Goal: Complete application form

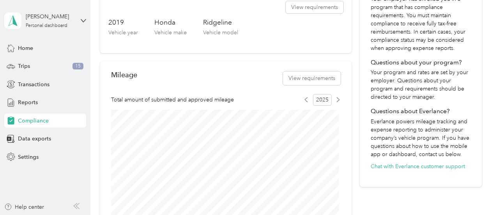
scroll to position [225, 0]
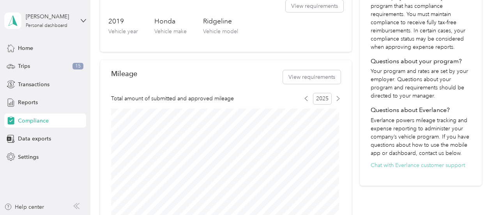
click at [401, 167] on button "Chat with Everlance customer support" at bounding box center [418, 165] width 94 height 8
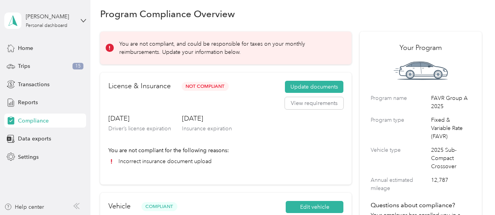
scroll to position [0, 0]
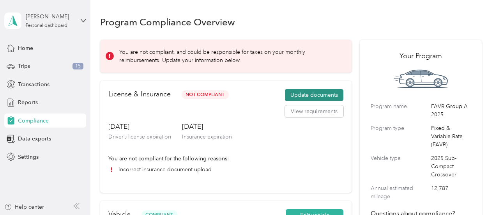
click at [302, 95] on button "Update documents" at bounding box center [314, 95] width 58 height 12
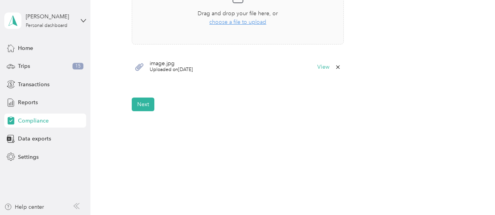
scroll to position [295, 0]
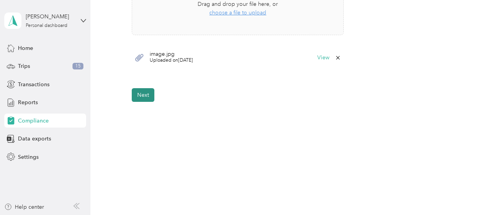
click at [142, 99] on button "Next" at bounding box center [143, 95] width 23 height 14
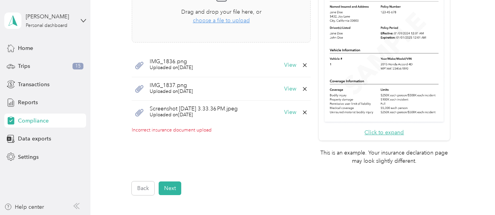
scroll to position [252, 0]
click at [303, 112] on icon at bounding box center [305, 113] width 4 height 4
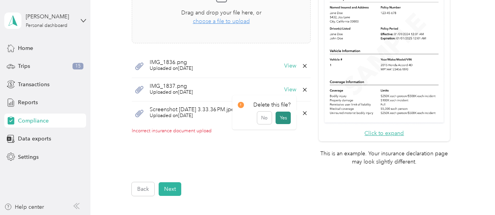
click at [280, 119] on button "Yes" at bounding box center [282, 117] width 15 height 12
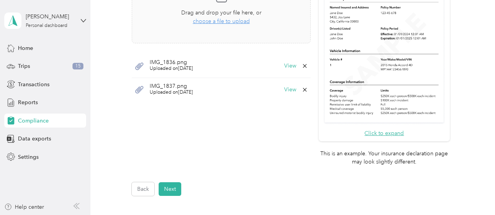
click at [303, 89] on icon at bounding box center [305, 90] width 6 height 6
click at [284, 97] on button "Yes" at bounding box center [282, 94] width 15 height 12
click at [303, 65] on icon at bounding box center [305, 66] width 4 height 4
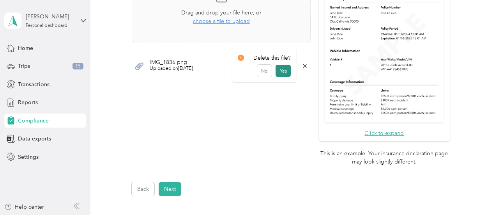
click at [286, 72] on button "Yes" at bounding box center [282, 71] width 15 height 12
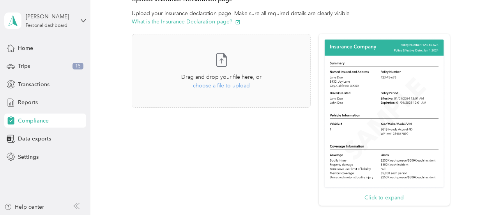
scroll to position [187, 0]
click at [231, 87] on span "choose a file to upload" at bounding box center [221, 86] width 57 height 7
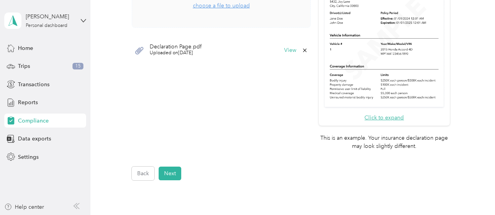
scroll to position [346, 0]
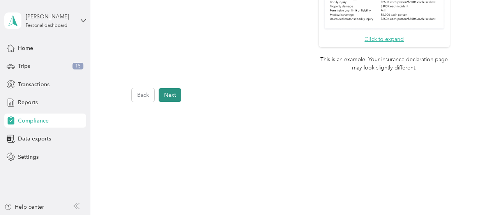
click at [175, 97] on button "Next" at bounding box center [170, 95] width 23 height 14
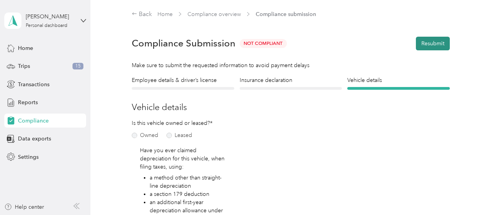
click at [423, 43] on button "Resubmit" at bounding box center [433, 44] width 34 height 14
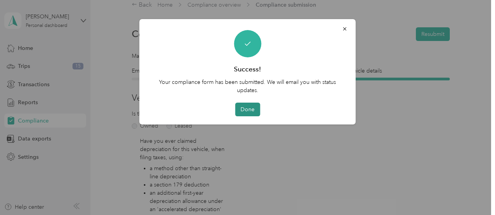
click at [251, 108] on button "Done" at bounding box center [247, 109] width 25 height 14
